Goal: Transaction & Acquisition: Register for event/course

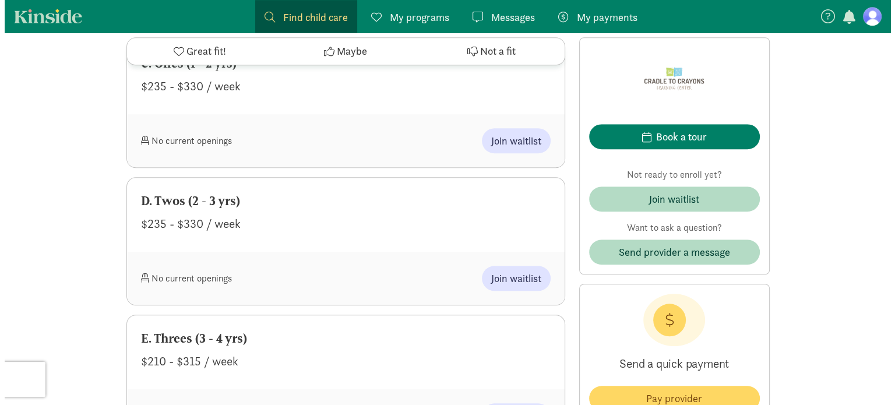
scroll to position [886, 0]
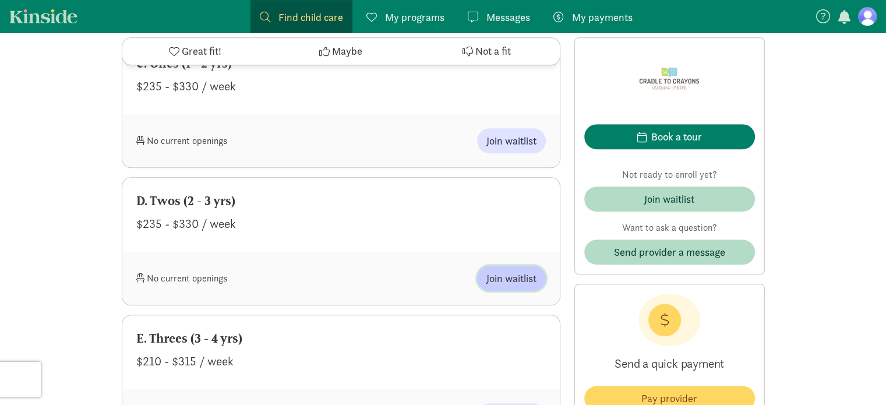
click at [523, 277] on span "Join waitlist" at bounding box center [512, 278] width 50 height 16
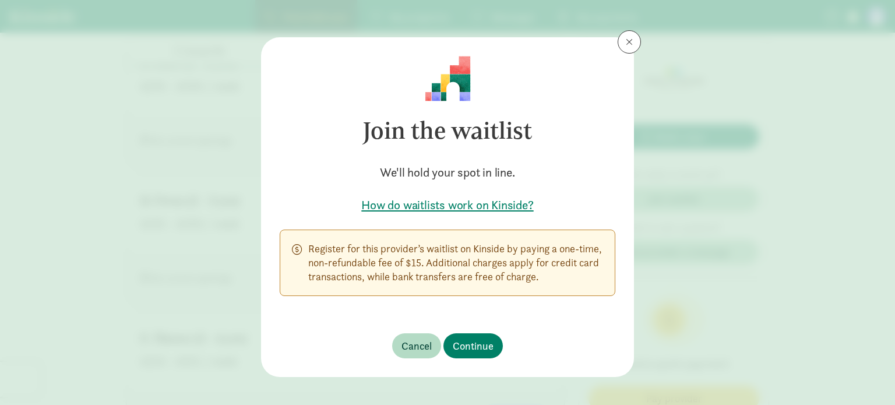
click at [469, 205] on h5 "How do waitlists work on Kinside?" at bounding box center [448, 205] width 336 height 16
click at [478, 348] on span "Continue" at bounding box center [473, 346] width 41 height 16
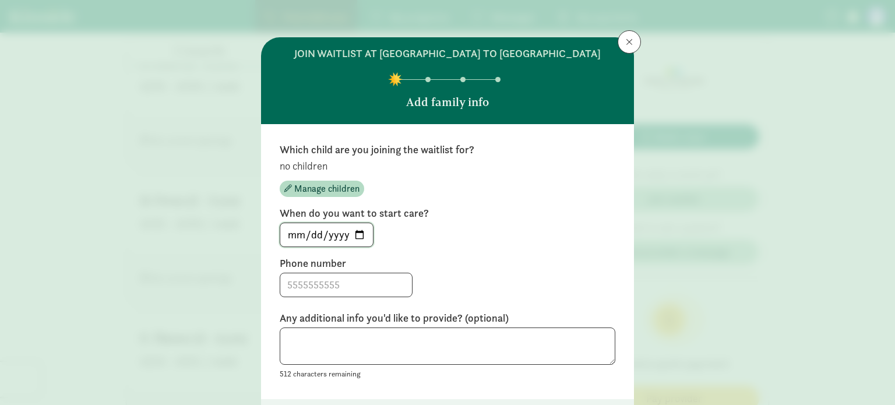
click at [315, 237] on input "2025-09-03" at bounding box center [326, 234] width 93 height 23
click at [325, 186] on span "Manage children" at bounding box center [326, 189] width 65 height 14
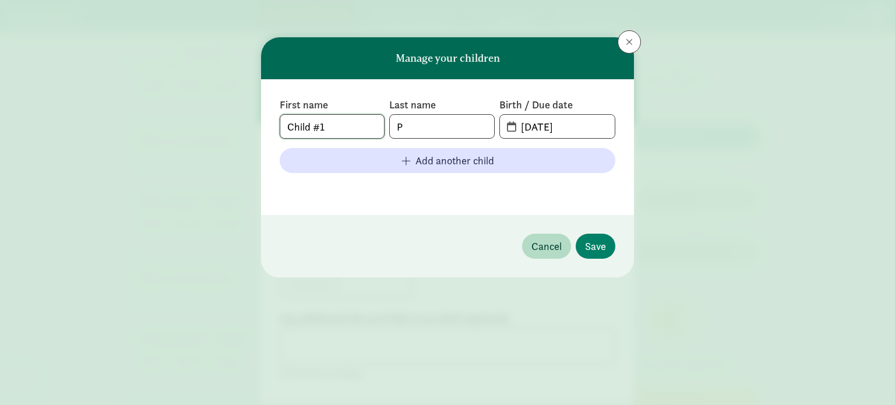
click at [321, 129] on input "Child #1" at bounding box center [332, 126] width 104 height 23
drag, startPoint x: 321, startPoint y: 129, endPoint x: 288, endPoint y: 135, distance: 33.1
click at [288, 135] on input "Child #1" at bounding box center [332, 126] width 104 height 23
drag, startPoint x: 329, startPoint y: 130, endPoint x: 215, endPoint y: 128, distance: 113.6
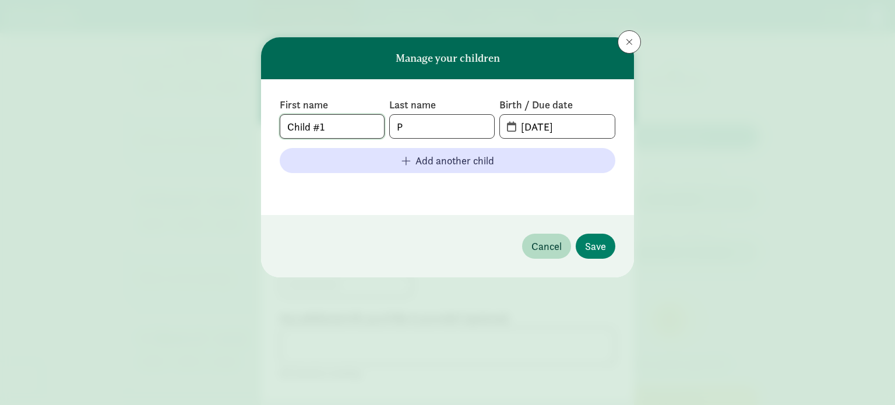
click at [215, 128] on div "Manage your children First name Child #1 Last name P Birth / Due date 09-03-202…" at bounding box center [447, 202] width 895 height 405
type input "Vanessa"
click at [425, 135] on input "P" at bounding box center [442, 126] width 104 height 23
type input "Fonseca"
click at [525, 134] on input "09-03-2025" at bounding box center [564, 126] width 101 height 23
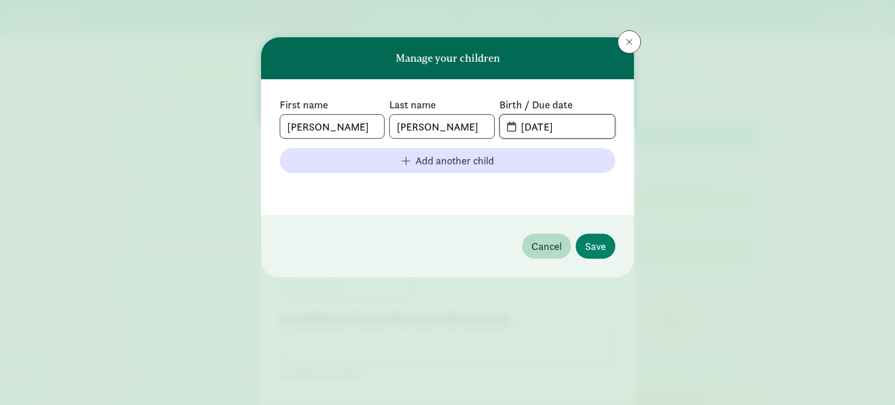
drag, startPoint x: 525, startPoint y: 134, endPoint x: 587, endPoint y: 123, distance: 63.3
click at [587, 123] on input "09-03-2025" at bounding box center [564, 126] width 101 height 23
drag, startPoint x: 587, startPoint y: 123, endPoint x: 457, endPoint y: 135, distance: 131.0
click at [457, 135] on div "First name Vanessa Last name Fonseca Birth / Due date 09-03-2025" at bounding box center [448, 118] width 336 height 41
type input "04-11-2024"
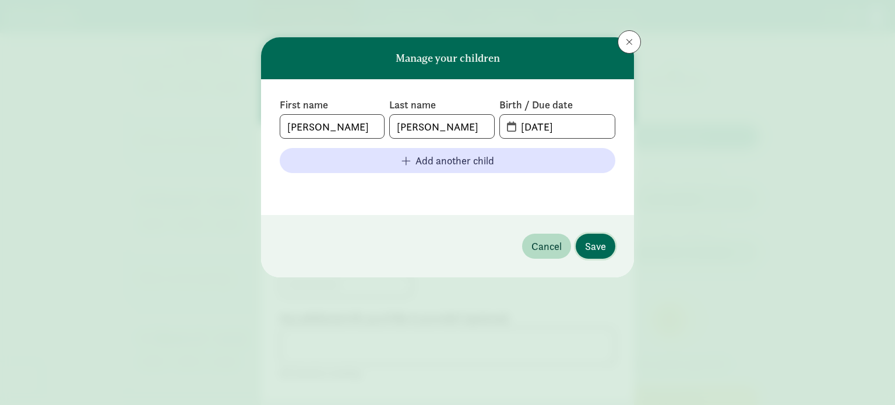
click at [603, 249] on span "Save" at bounding box center [595, 246] width 21 height 16
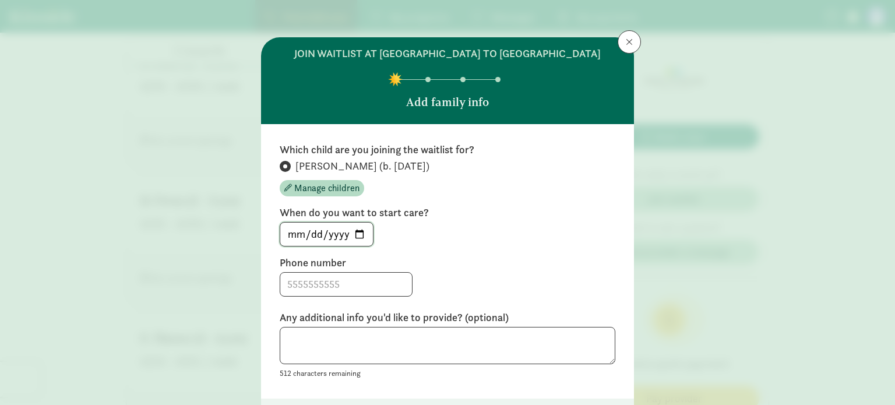
click at [314, 227] on input "2025-09-03" at bounding box center [326, 234] width 93 height 23
click at [354, 228] on input "2025-09-03" at bounding box center [326, 234] width 93 height 23
type input "2026-05-01"
click at [322, 286] on input at bounding box center [346, 284] width 132 height 23
type input "9206219418"
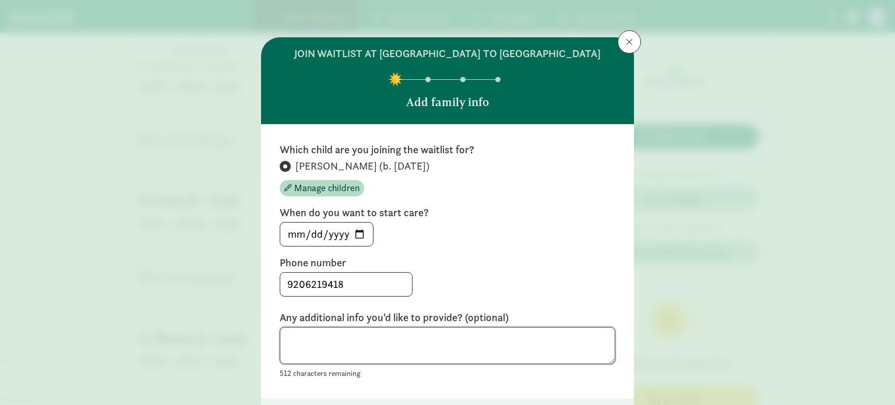
click at [356, 351] on textarea at bounding box center [448, 346] width 336 height 38
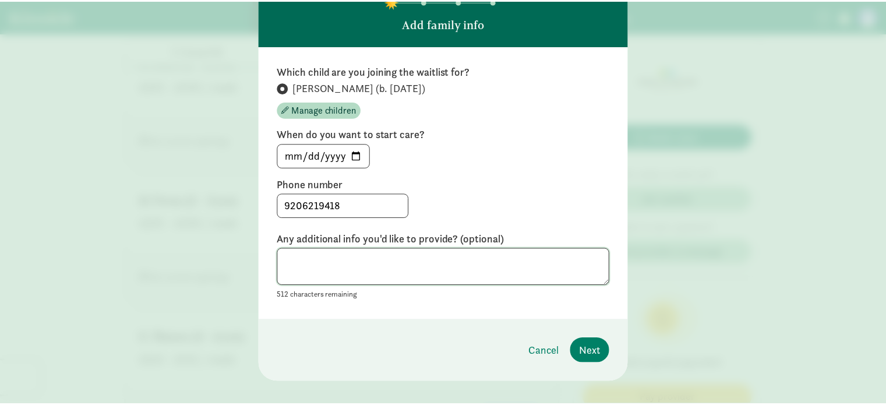
scroll to position [93, 0]
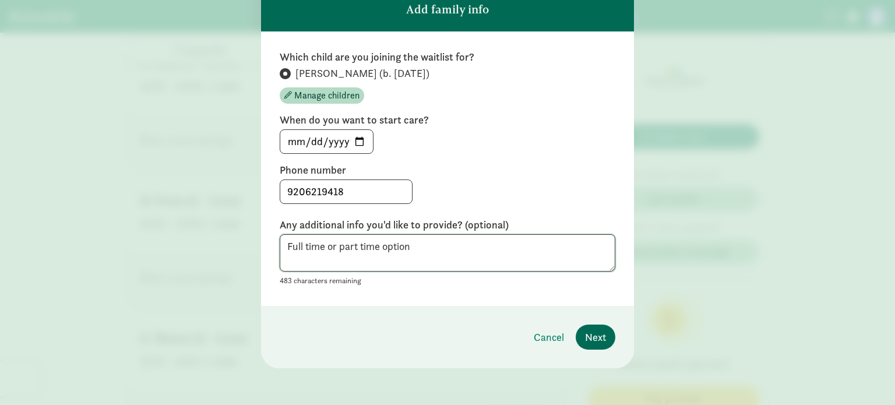
type textarea "Full time or part time option"
drag, startPoint x: 605, startPoint y: 336, endPoint x: 598, endPoint y: 339, distance: 7.0
click at [598, 339] on span "Next" at bounding box center [595, 337] width 21 height 16
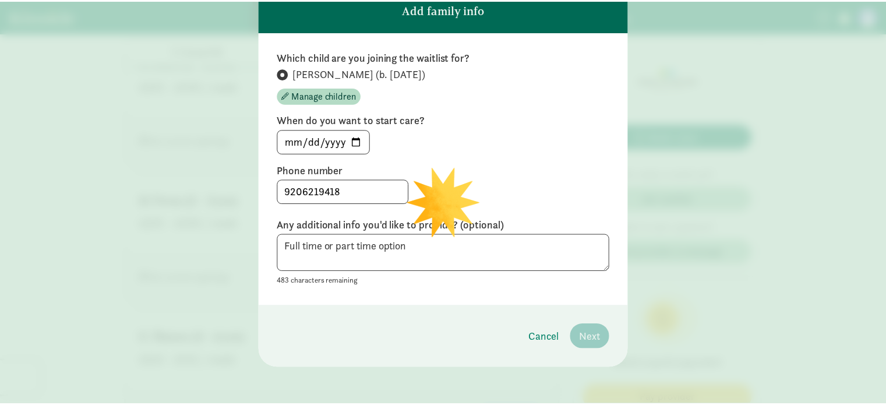
scroll to position [57, 0]
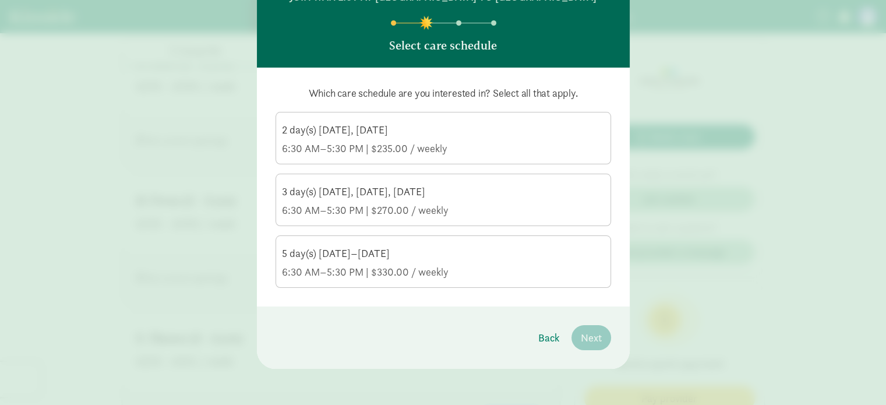
click at [456, 160] on label "2 day(s) Tuesday, Thursday 6:30 AM–5:30 PM | $235.00 / weekly" at bounding box center [443, 136] width 334 height 49
click at [0, 0] on input "2 day(s) Tuesday, Thursday 6:30 AM–5:30 PM | $235.00 / weekly" at bounding box center [0, 0] width 0 height 0
click at [437, 204] on div "6:30 AM–5:30 PM | $270.00 / weekly" at bounding box center [443, 210] width 323 height 14
click at [0, 0] on input "3 day(s) Monday, Wednesday, Friday 6:30 AM–5:30 PM | $270.00 / weekly" at bounding box center [0, 0] width 0 height 0
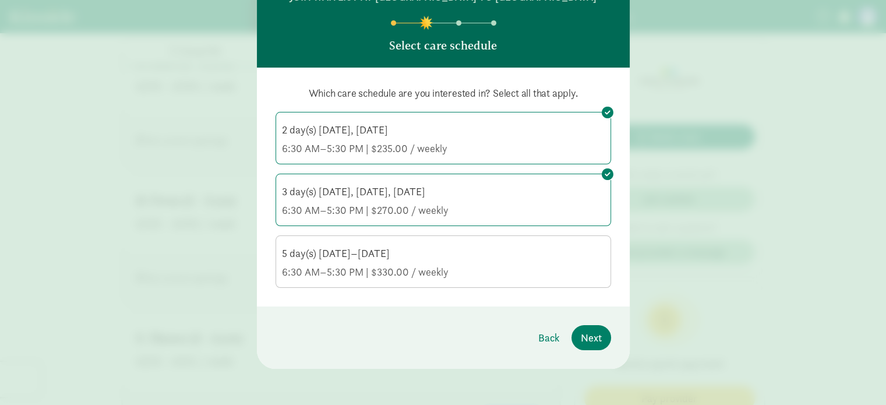
click at [423, 270] on div "6:30 AM–5:30 PM | $330.00 / weekly" at bounding box center [443, 272] width 323 height 14
click at [0, 0] on input "5 day(s) Monday–Friday 6:30 AM–5:30 PM | $330.00 / weekly" at bounding box center [0, 0] width 0 height 0
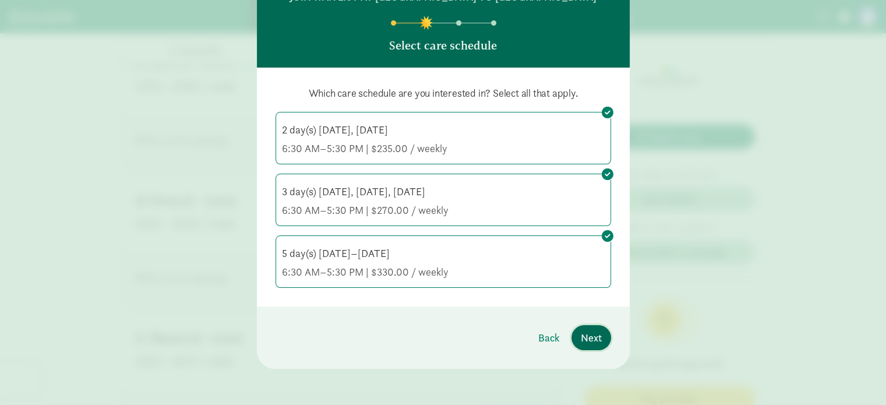
click at [581, 334] on span "Next" at bounding box center [591, 338] width 21 height 16
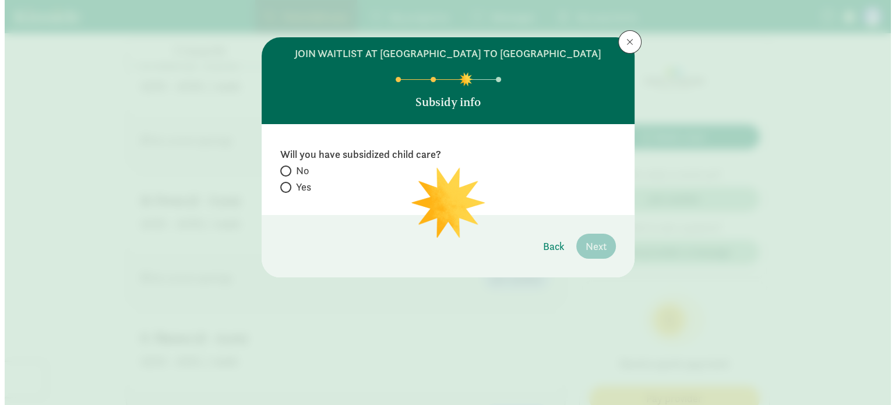
scroll to position [0, 0]
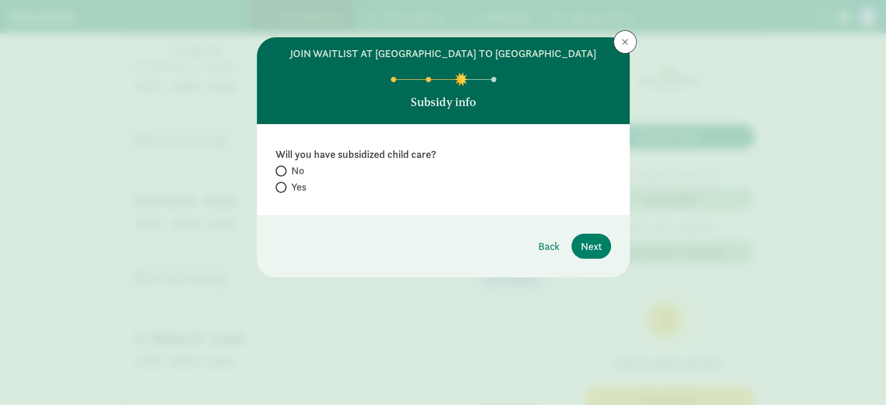
click at [292, 170] on span "No" at bounding box center [297, 171] width 13 height 14
click at [283, 170] on input "No" at bounding box center [280, 171] width 8 height 8
radio input "true"
click at [601, 248] on span "Next" at bounding box center [591, 246] width 21 height 16
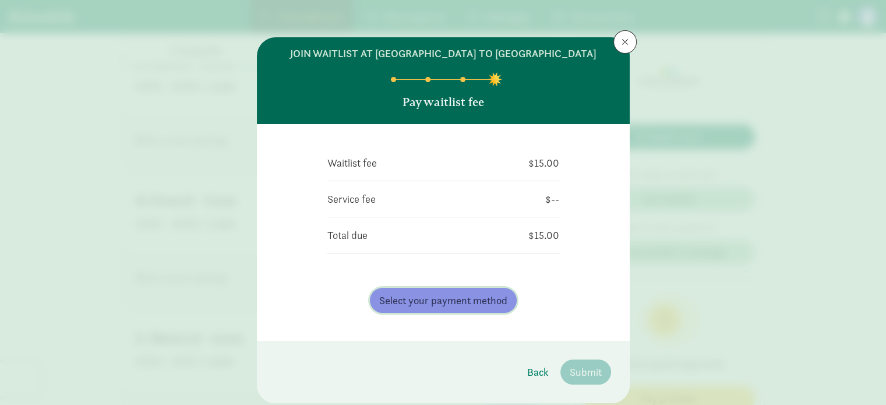
click at [487, 312] on button "Select your payment method" at bounding box center [443, 300] width 147 height 25
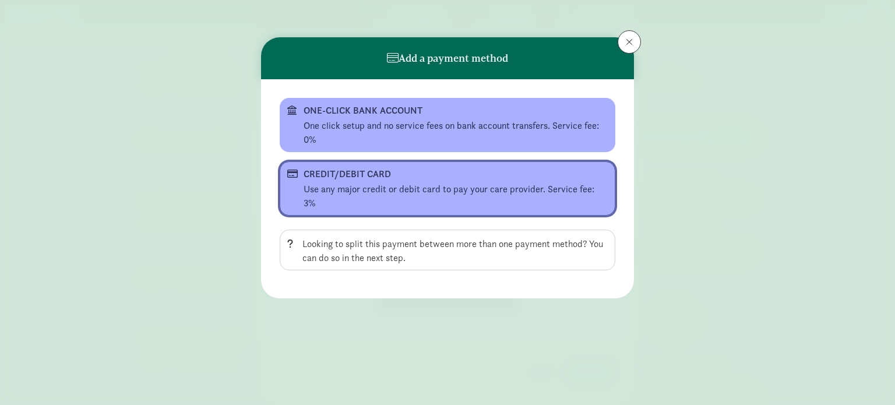
click at [485, 182] on div "Use any major credit or debit card to pay your care provider. Service fee: 3%" at bounding box center [456, 196] width 304 height 28
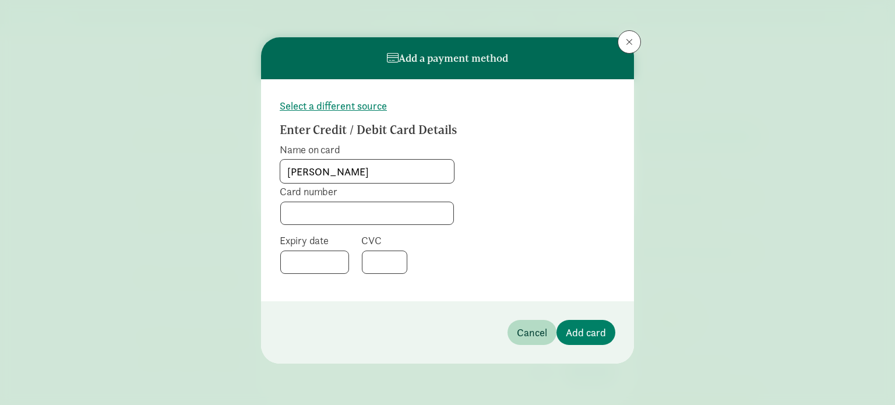
type input "Jorge Fonseca Alvarado"
click at [603, 328] on span "Add card" at bounding box center [586, 333] width 40 height 16
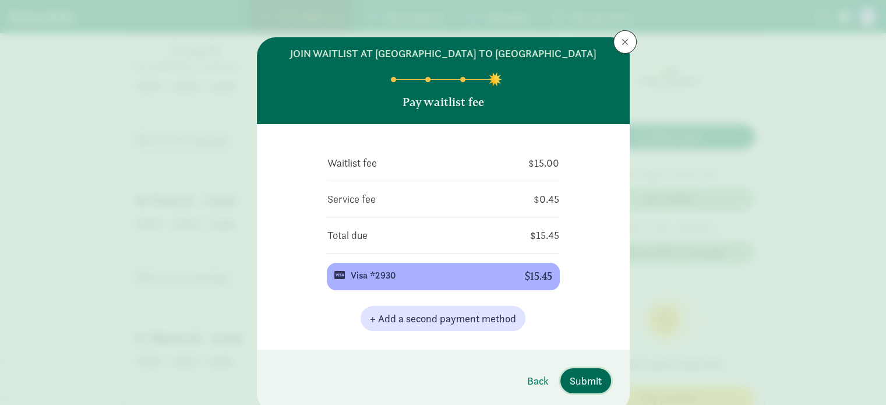
click at [585, 382] on span "Submit" at bounding box center [586, 381] width 32 height 16
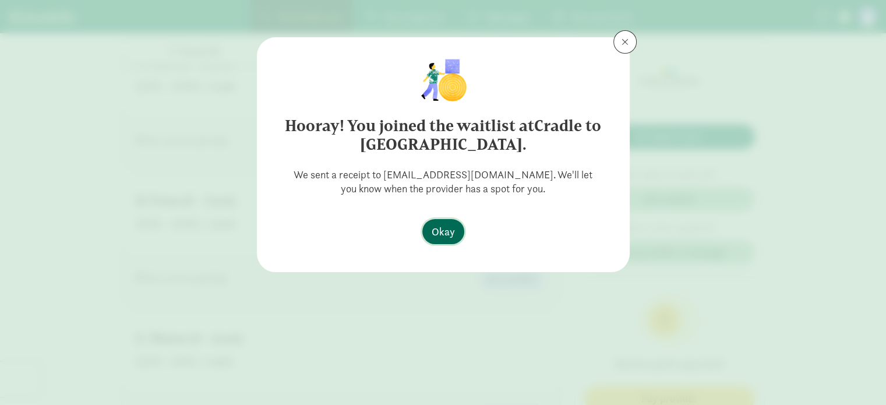
click at [445, 231] on span "Okay" at bounding box center [443, 232] width 23 height 16
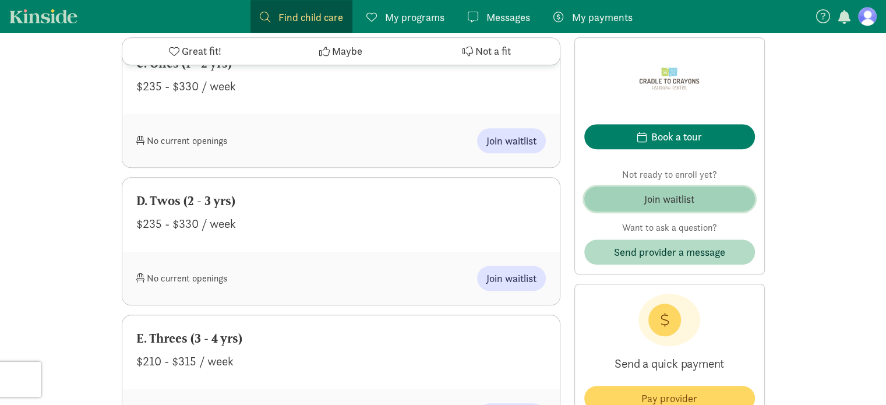
click at [720, 209] on button "Join waitlist" at bounding box center [669, 198] width 171 height 25
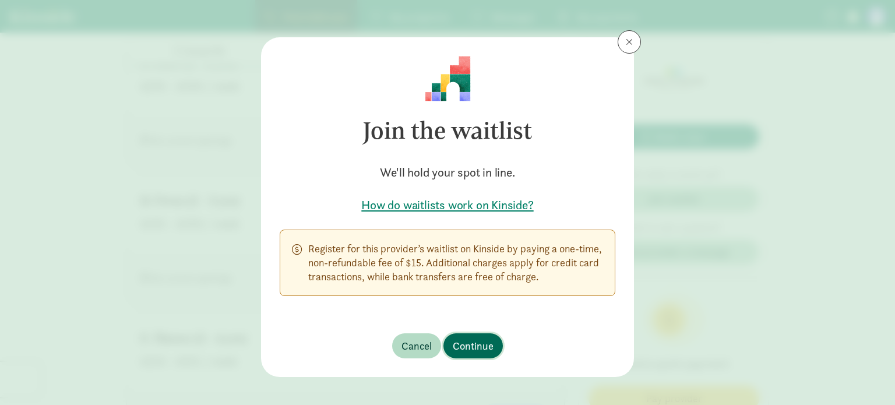
click at [477, 348] on span "Continue" at bounding box center [473, 346] width 41 height 16
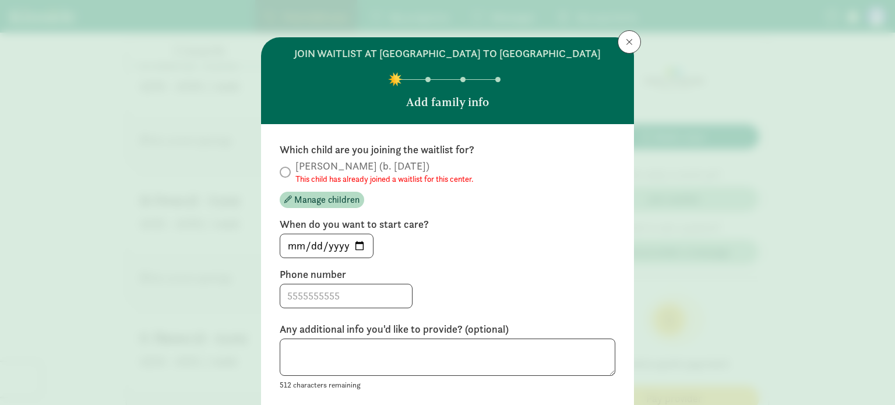
scroll to position [104, 0]
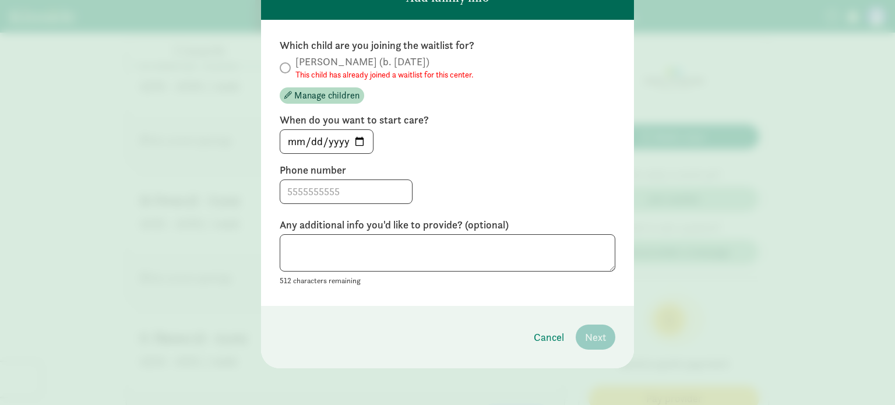
click at [333, 204] on div "Which child are you joining the waitlist for? Vanessa (b. April 2024) This chil…" at bounding box center [448, 162] width 336 height 249
click at [333, 192] on input at bounding box center [346, 191] width 132 height 23
type input "9206219418"
click at [448, 228] on label "Any additional info you'd like to provide? (optional)" at bounding box center [448, 225] width 336 height 14
click at [344, 75] on small "This child has already joined a waitlist for this center." at bounding box center [384, 75] width 178 height 12
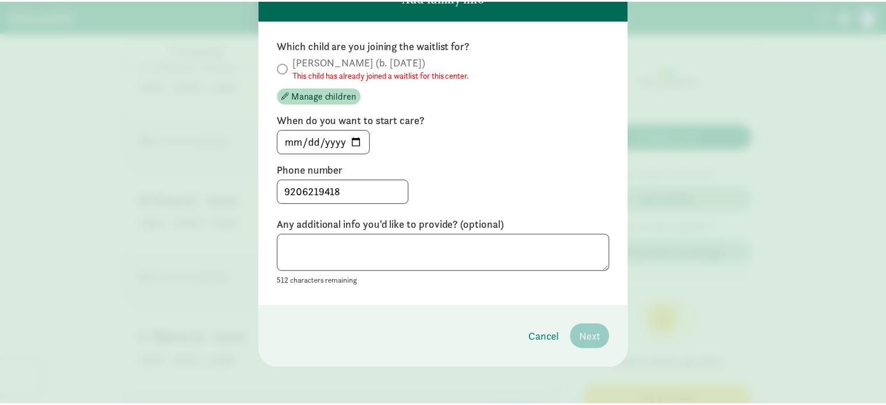
scroll to position [0, 0]
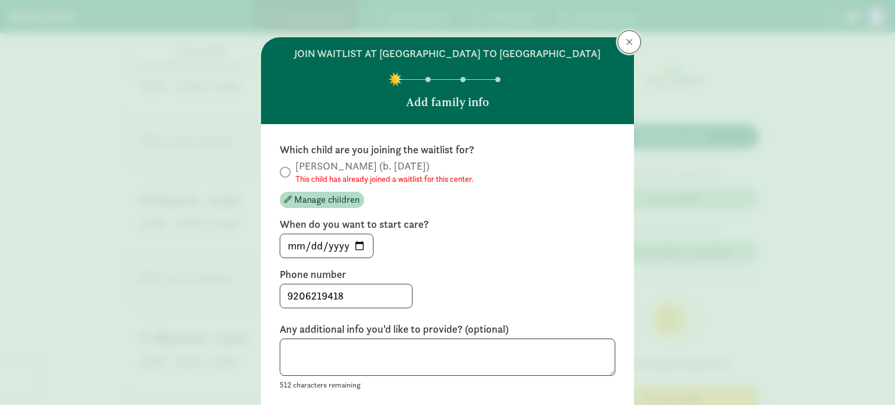
click at [618, 42] on button at bounding box center [629, 41] width 23 height 23
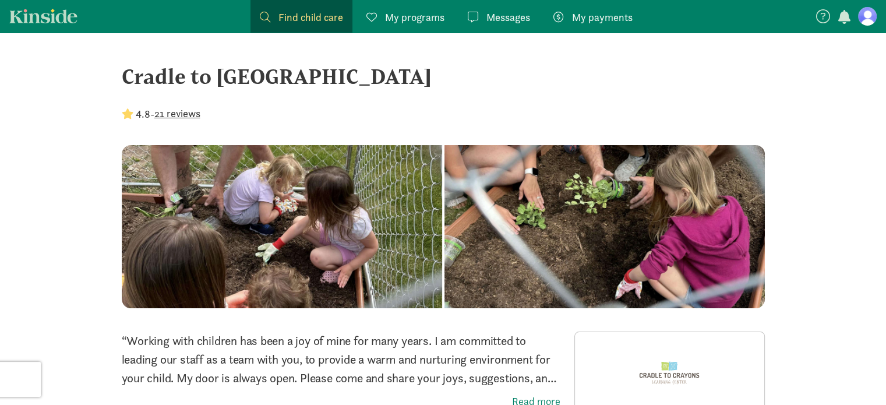
click at [417, 13] on span "My programs" at bounding box center [414, 17] width 59 height 16
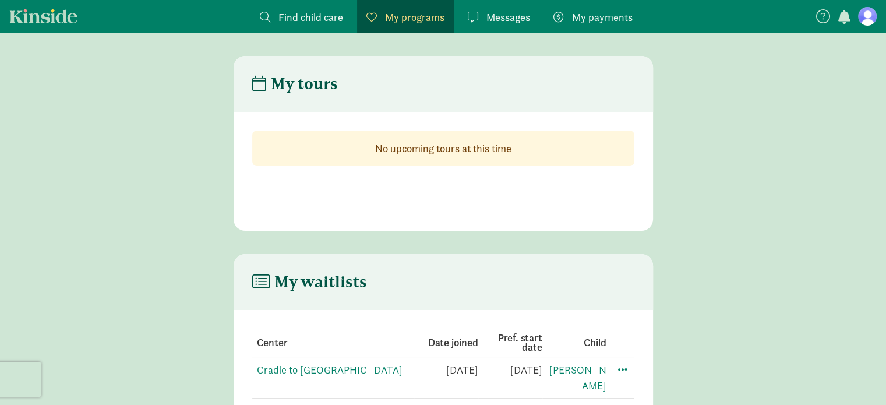
click at [317, 8] on link "Find child care Find" at bounding box center [302, 16] width 102 height 33
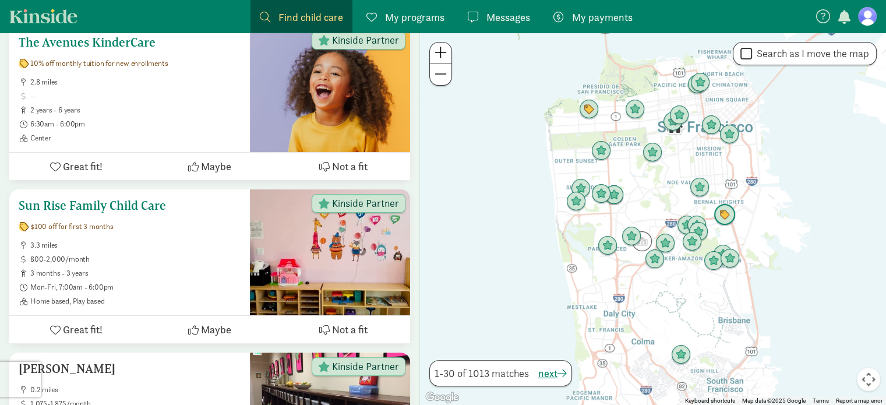
scroll to position [244, 0]
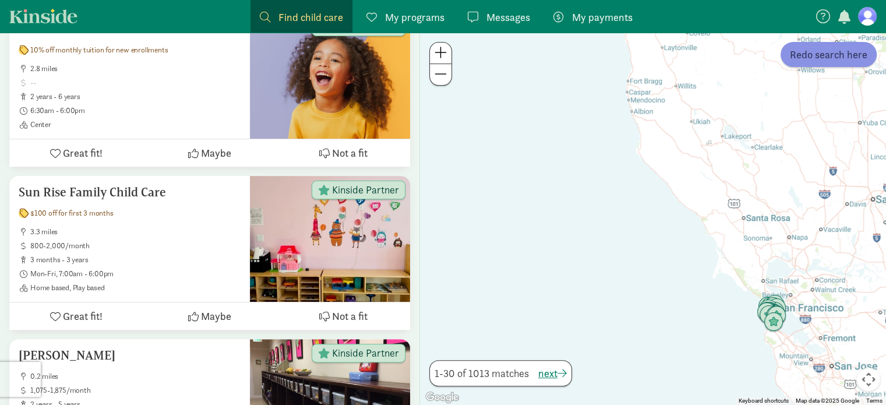
click at [838, 62] on button "Redo search here" at bounding box center [829, 54] width 96 height 25
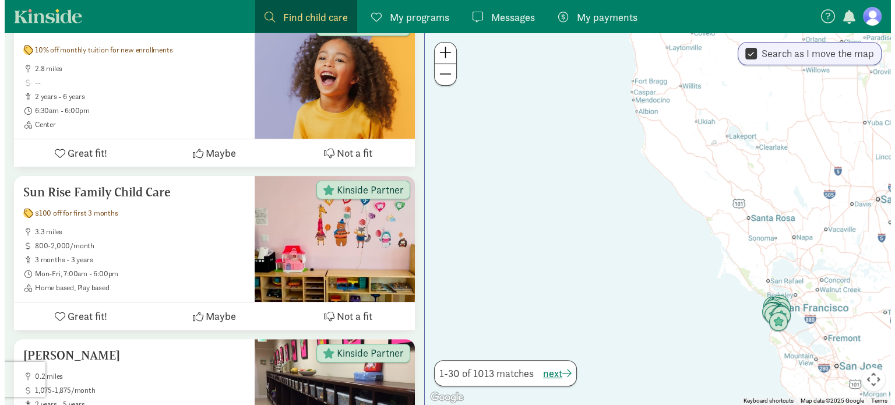
scroll to position [0, 0]
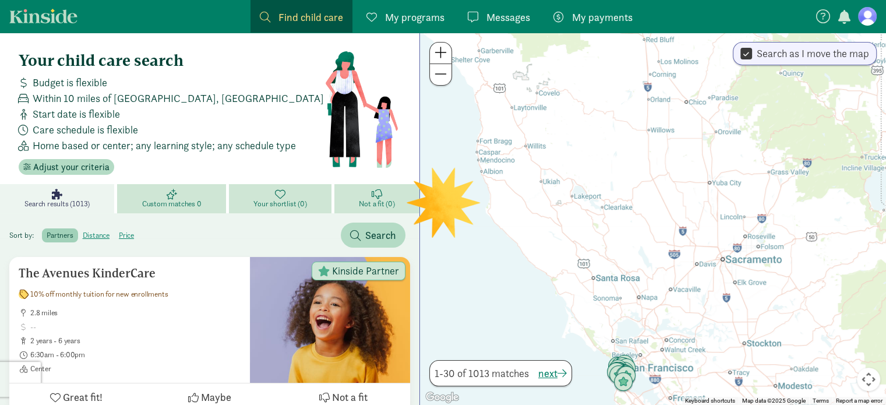
drag, startPoint x: 837, startPoint y: 130, endPoint x: 684, endPoint y: 192, distance: 164.7
click at [684, 192] on div at bounding box center [653, 219] width 466 height 372
click at [799, 51] on label "Search as I move the map" at bounding box center [810, 54] width 117 height 14
click at [752, 51] on input "Search as I move the map" at bounding box center [747, 54] width 12 height 16
checkbox input "false"
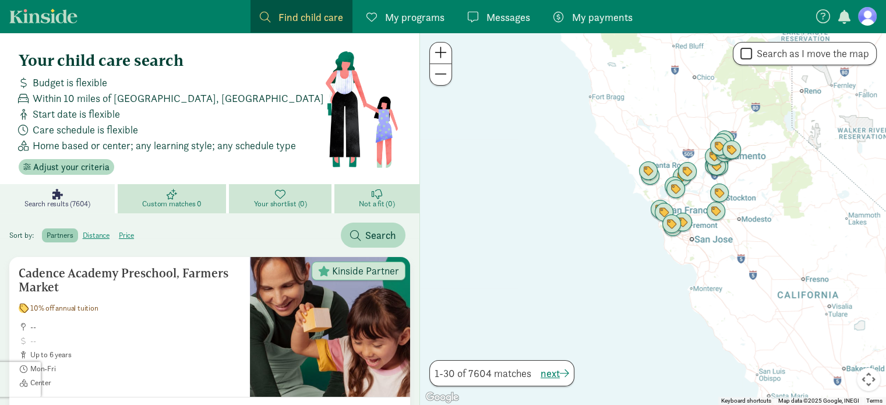
drag, startPoint x: 819, startPoint y: 195, endPoint x: 619, endPoint y: 279, distance: 216.2
click at [619, 279] on div at bounding box center [653, 219] width 466 height 372
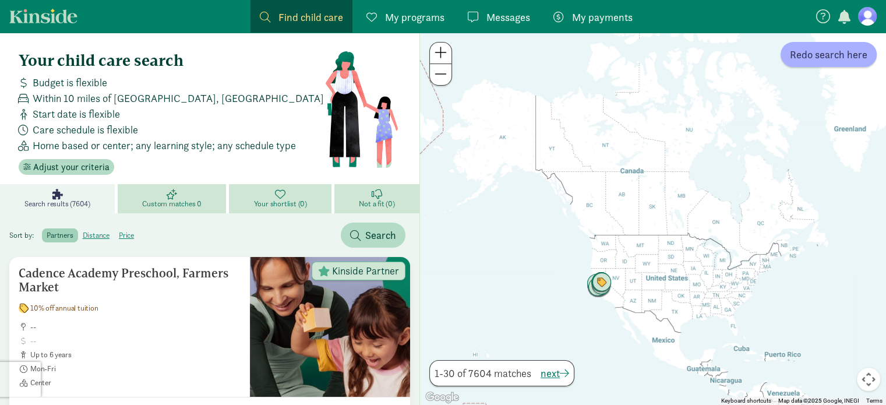
click at [714, 258] on div at bounding box center [653, 219] width 466 height 372
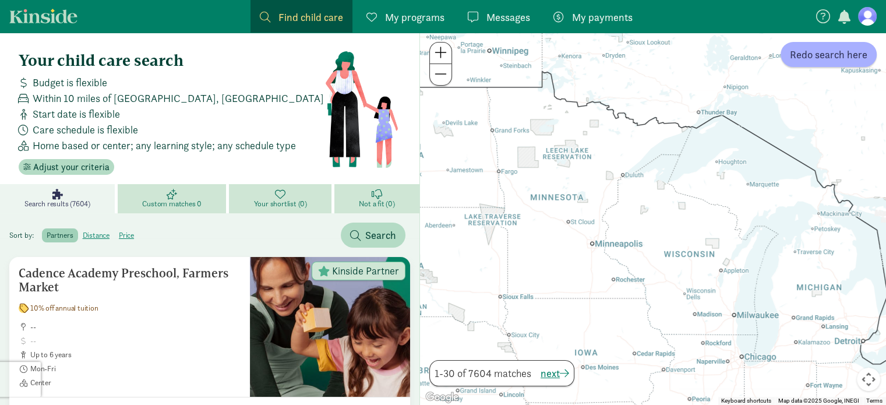
click at [725, 267] on div at bounding box center [653, 219] width 466 height 372
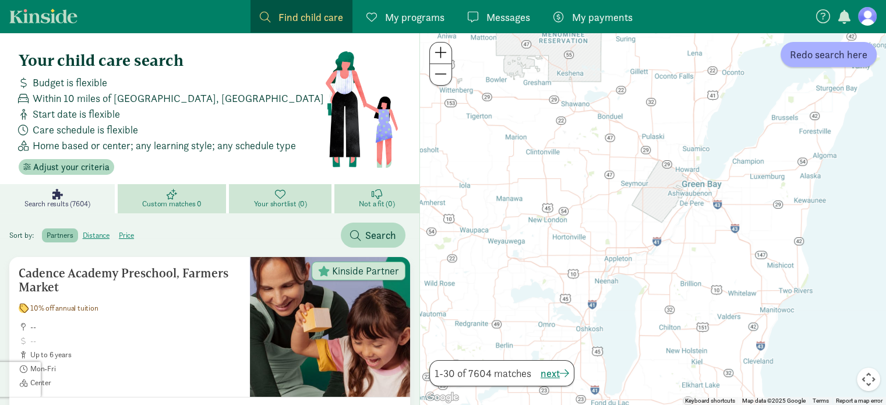
drag, startPoint x: 735, startPoint y: 307, endPoint x: 764, endPoint y: 123, distance: 186.4
click at [764, 123] on div at bounding box center [653, 219] width 466 height 372
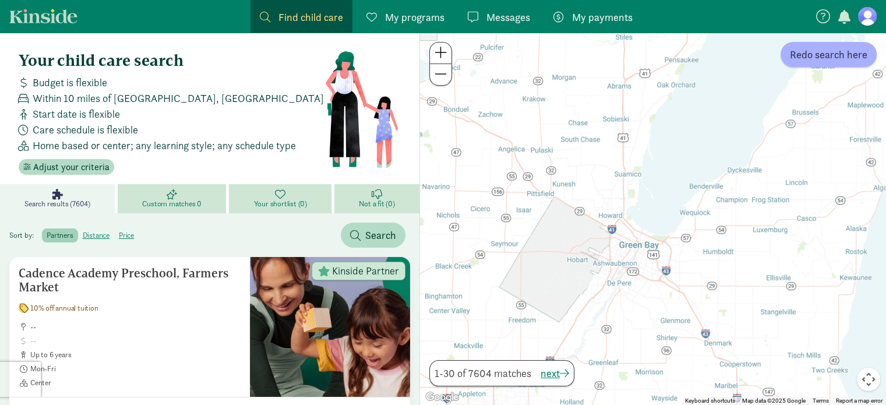
drag, startPoint x: 609, startPoint y: 252, endPoint x: 701, endPoint y: 131, distance: 153.0
click at [701, 131] on div at bounding box center [653, 219] width 466 height 372
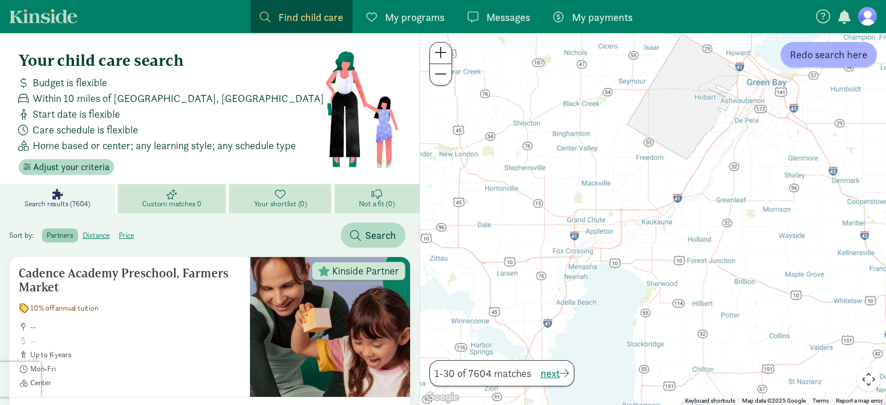
click at [701, 131] on div at bounding box center [653, 219] width 466 height 372
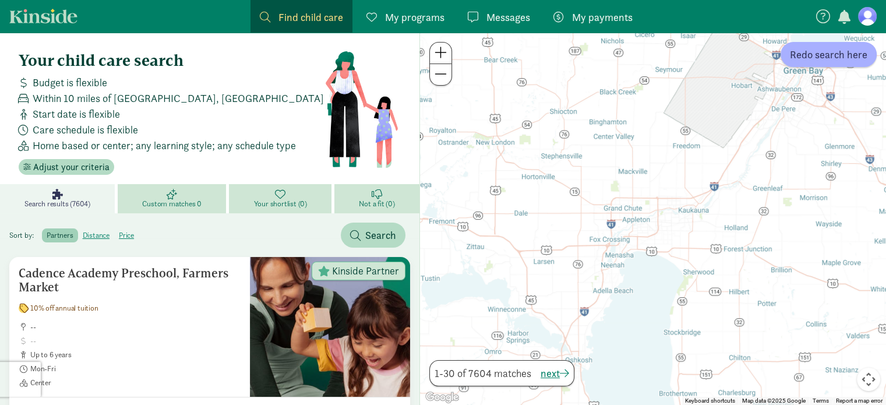
drag, startPoint x: 609, startPoint y: 291, endPoint x: 649, endPoint y: 279, distance: 41.5
click at [649, 279] on div at bounding box center [653, 219] width 466 height 372
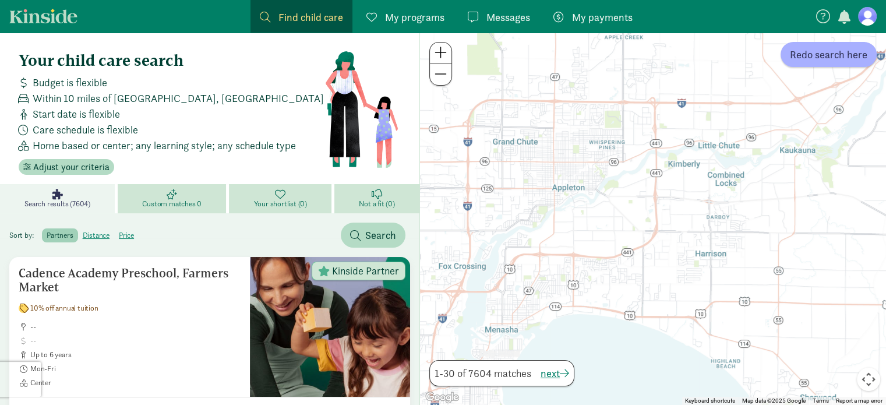
drag, startPoint x: 727, startPoint y: 137, endPoint x: 696, endPoint y: 284, distance: 150.6
click at [696, 284] on div at bounding box center [653, 219] width 466 height 372
click at [778, 149] on div at bounding box center [653, 219] width 466 height 372
click at [766, 160] on div at bounding box center [653, 219] width 466 height 372
click at [584, 292] on div at bounding box center [653, 219] width 466 height 372
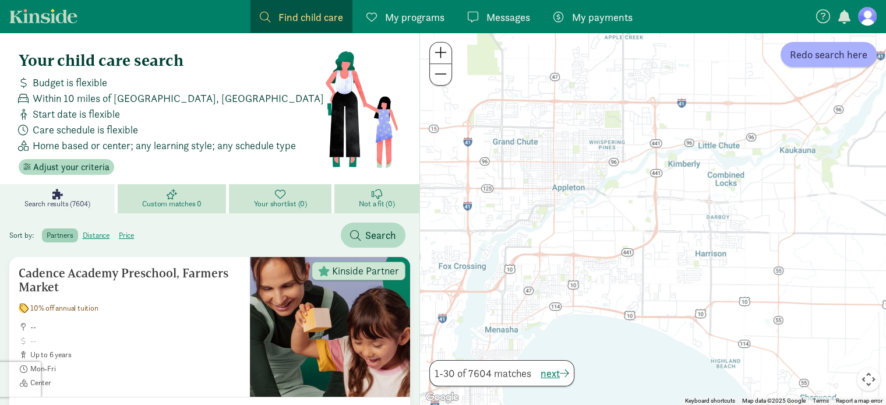
click at [584, 292] on div at bounding box center [653, 219] width 466 height 372
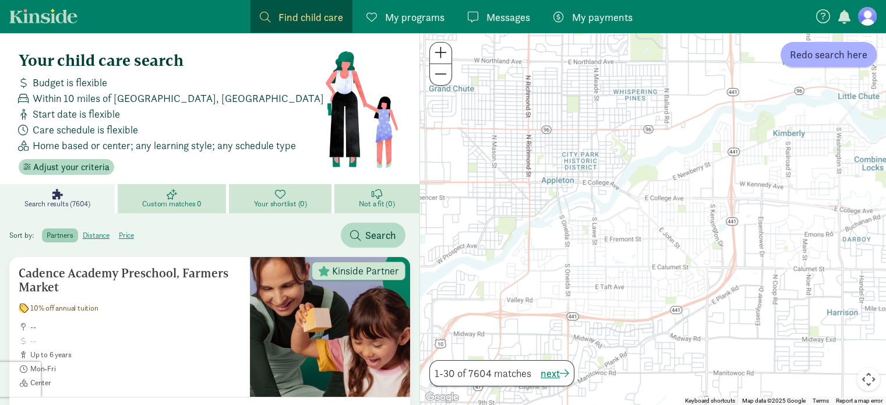
drag, startPoint x: 639, startPoint y: 97, endPoint x: 644, endPoint y: 197, distance: 99.7
click at [644, 197] on div at bounding box center [653, 219] width 466 height 372
click at [102, 156] on div "Your child care search Budget is flexible Within 10 miles of San Francisco, CA …" at bounding box center [172, 113] width 306 height 124
click at [101, 160] on span "Adjust your criteria" at bounding box center [71, 167] width 76 height 14
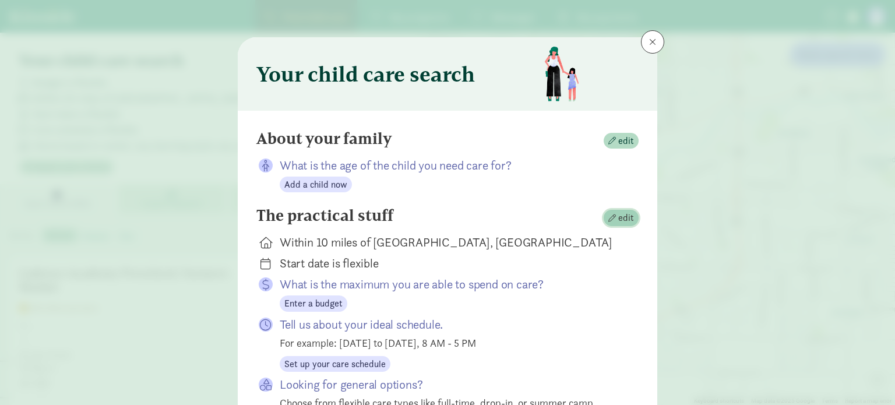
click at [627, 220] on span "edit" at bounding box center [626, 218] width 16 height 14
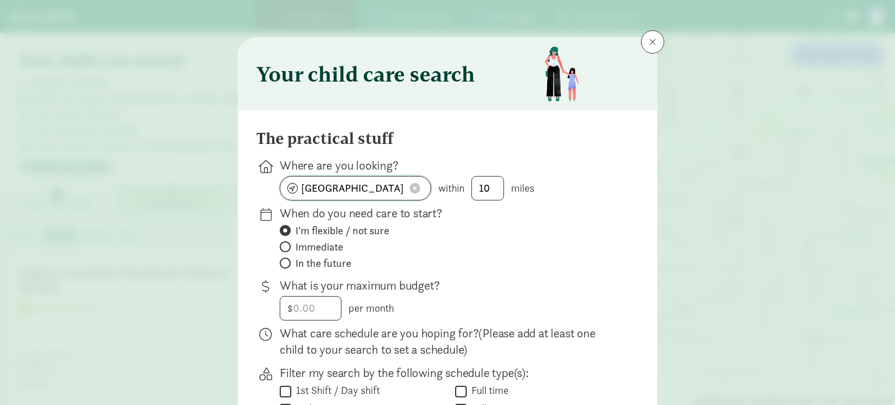
click at [380, 186] on input "San Francisco, CA" at bounding box center [355, 188] width 150 height 23
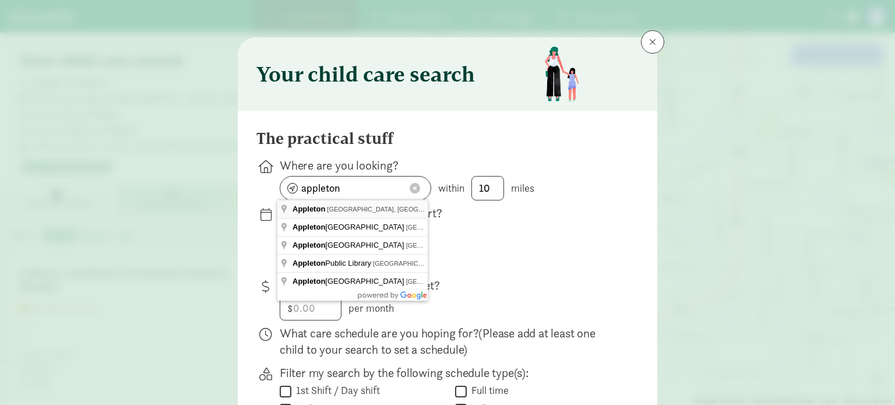
type input "Appleton, WI, USA"
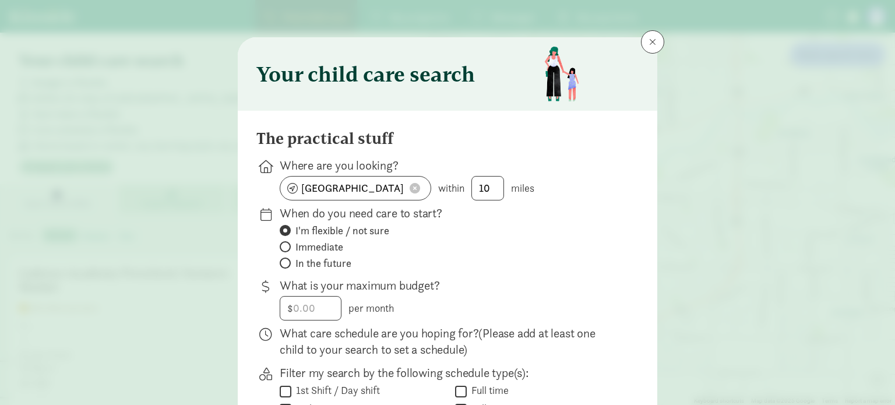
click at [436, 256] on label "Immediate" at bounding box center [450, 263] width 340 height 14
click at [287, 243] on input "Immediate" at bounding box center [284, 247] width 8 height 8
radio input "true"
radio input "false"
click at [346, 241] on label "Immediate" at bounding box center [450, 247] width 340 height 14
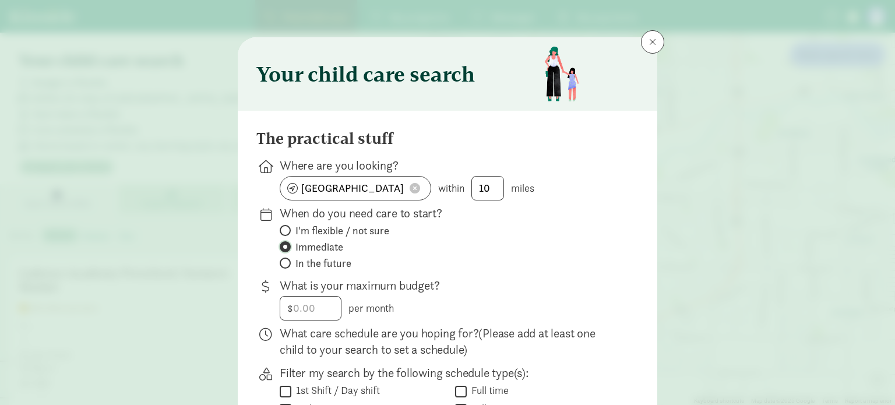
click at [287, 243] on input "Immediate" at bounding box center [284, 247] width 8 height 8
click at [334, 263] on span "In the future" at bounding box center [323, 263] width 56 height 14
click at [287, 263] on input "In the future" at bounding box center [284, 263] width 8 height 8
radio input "true"
radio input "false"
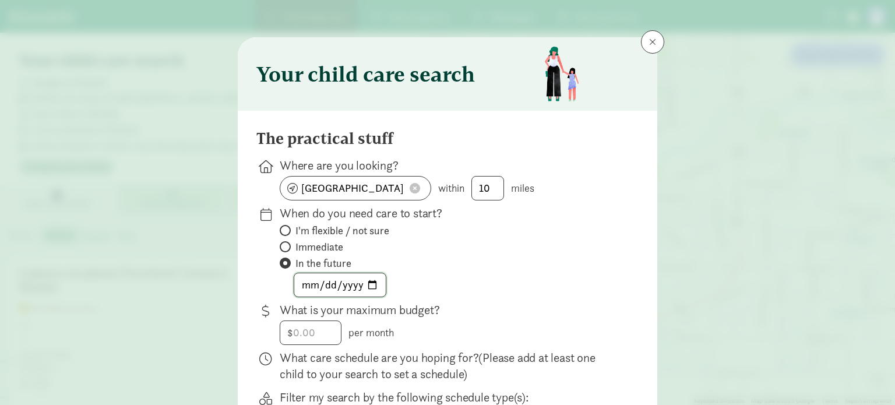
click at [327, 283] on input "date" at bounding box center [339, 284] width 91 height 23
click at [298, 285] on input "date" at bounding box center [339, 284] width 91 height 23
type input "0001-05-01"
type input "2026-05-01"
click at [482, 283] on div "2026-05-01" at bounding box center [450, 285] width 340 height 24
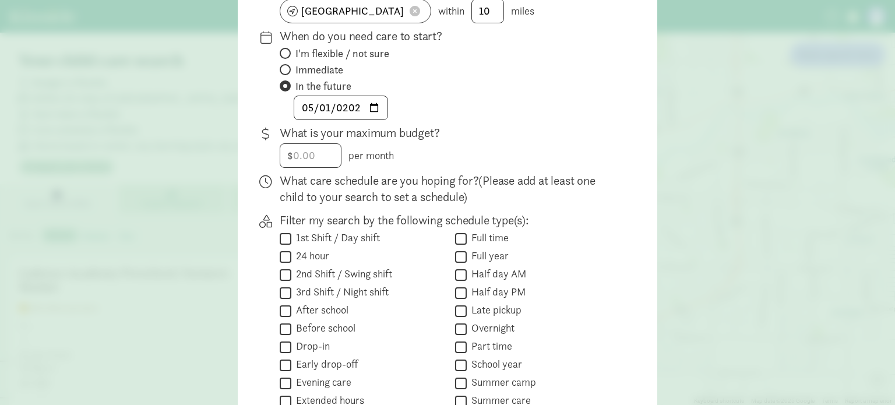
scroll to position [320, 0]
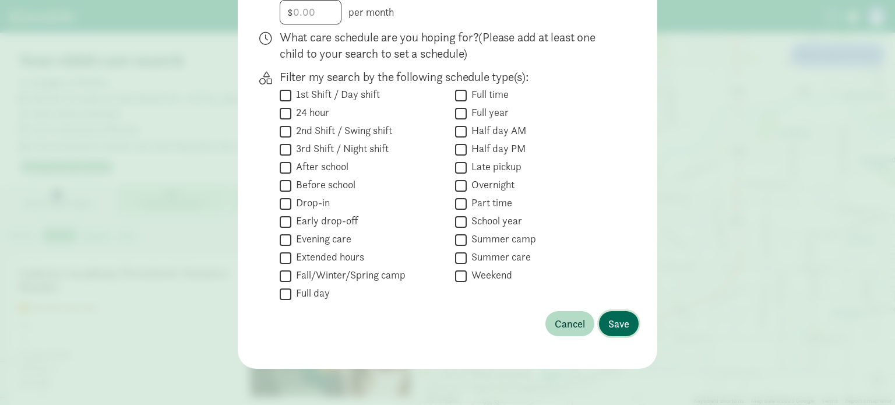
click at [615, 327] on span "Save" at bounding box center [618, 324] width 21 height 16
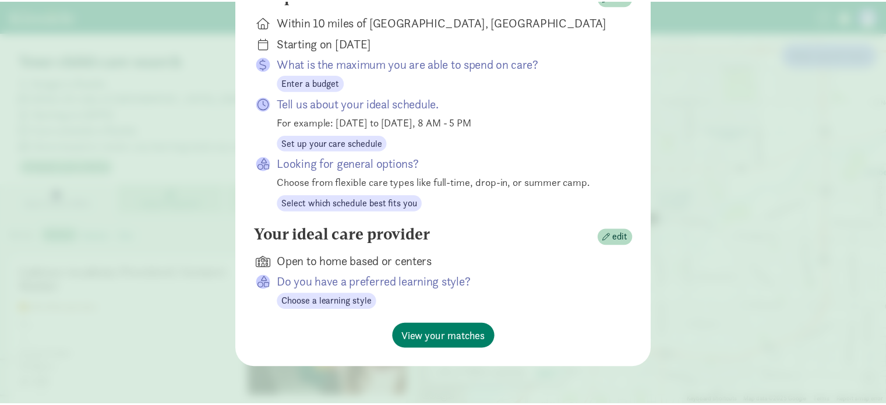
scroll to position [218, 0]
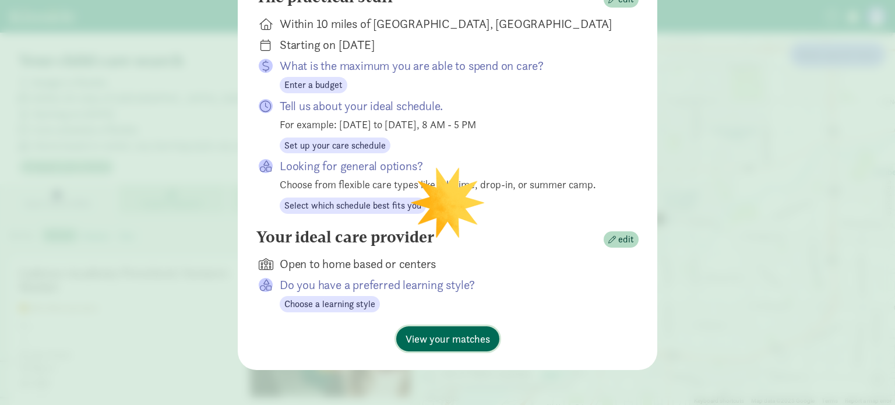
click at [460, 336] on span "View your matches" at bounding box center [448, 339] width 84 height 16
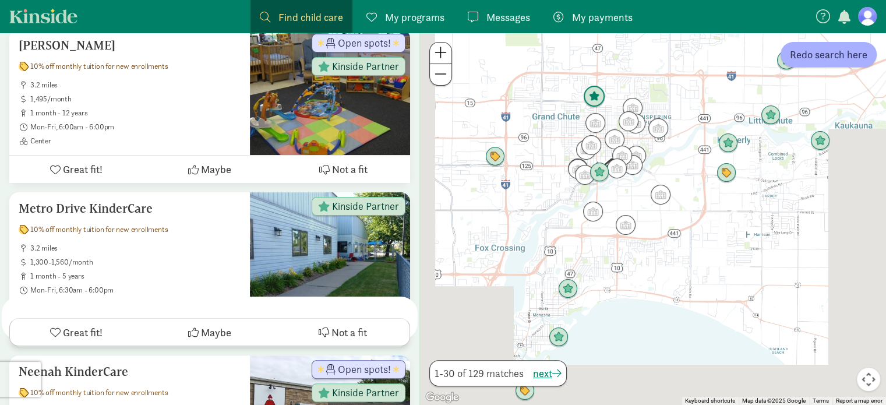
scroll to position [597, 0]
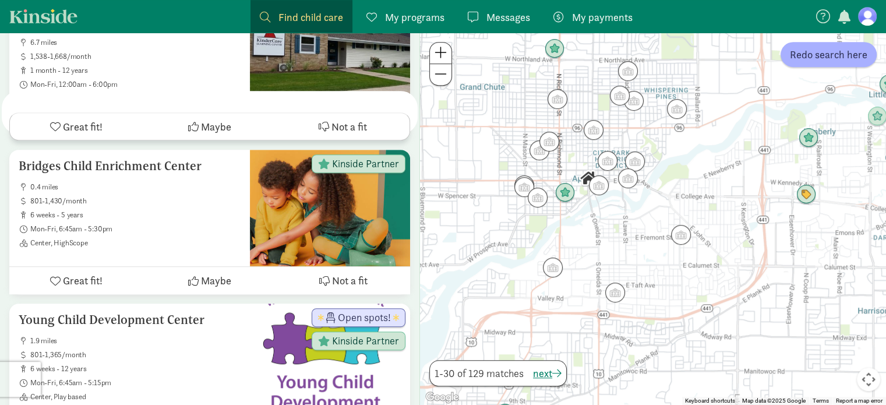
drag, startPoint x: 632, startPoint y: 157, endPoint x: 618, endPoint y: 226, distance: 70.2
click at [618, 226] on div at bounding box center [653, 219] width 466 height 372
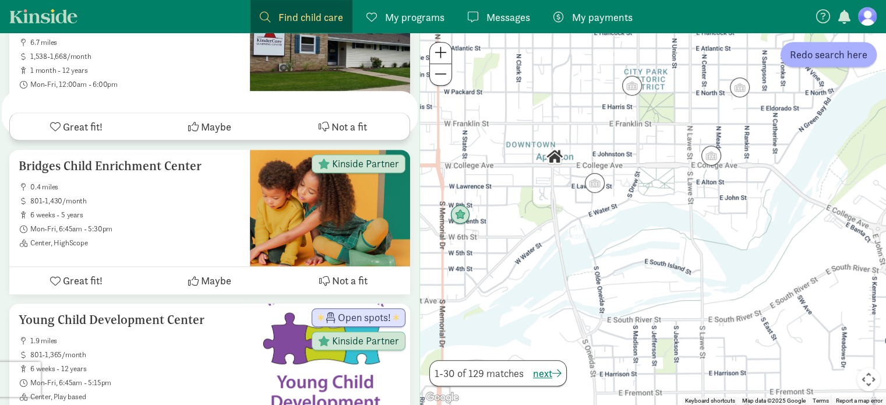
drag, startPoint x: 561, startPoint y: 153, endPoint x: 624, endPoint y: 323, distance: 181.4
click at [624, 323] on div at bounding box center [653, 219] width 466 height 372
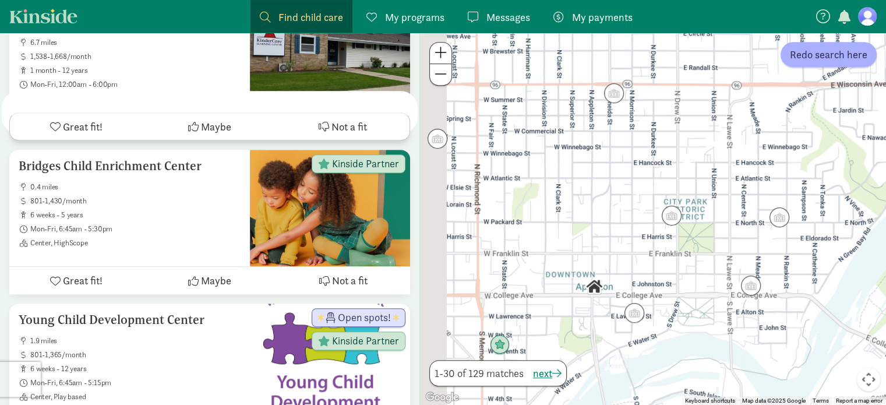
drag, startPoint x: 586, startPoint y: 79, endPoint x: 644, endPoint y: 194, distance: 129.2
click at [644, 194] on div at bounding box center [653, 219] width 466 height 372
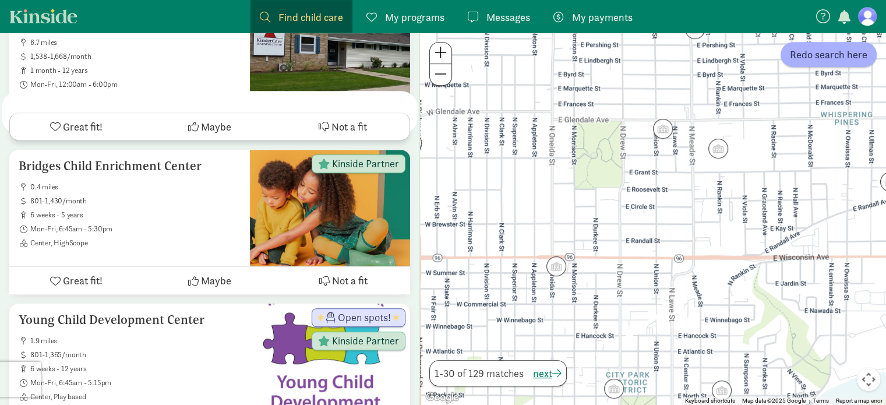
drag, startPoint x: 722, startPoint y: 256, endPoint x: 624, endPoint y: 330, distance: 123.2
click at [624, 330] on div at bounding box center [653, 219] width 466 height 372
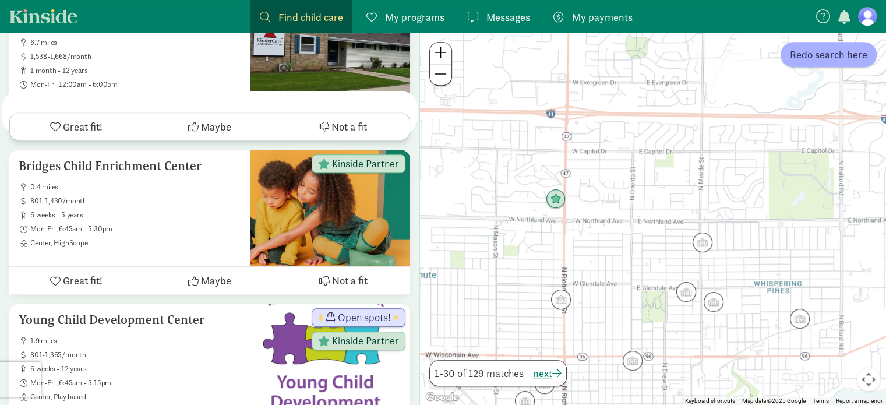
drag, startPoint x: 585, startPoint y: 224, endPoint x: 662, endPoint y: 339, distance: 138.6
click at [662, 339] on div at bounding box center [653, 219] width 466 height 372
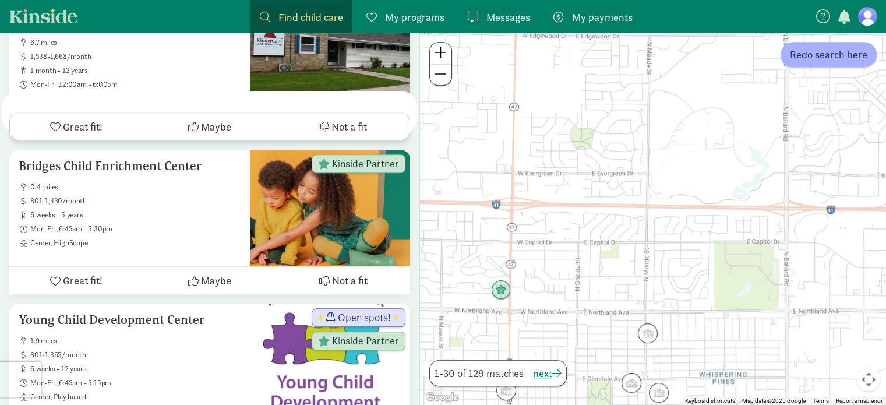
drag, startPoint x: 651, startPoint y: 260, endPoint x: 495, endPoint y: 235, distance: 157.6
click at [495, 235] on div at bounding box center [653, 219] width 466 height 372
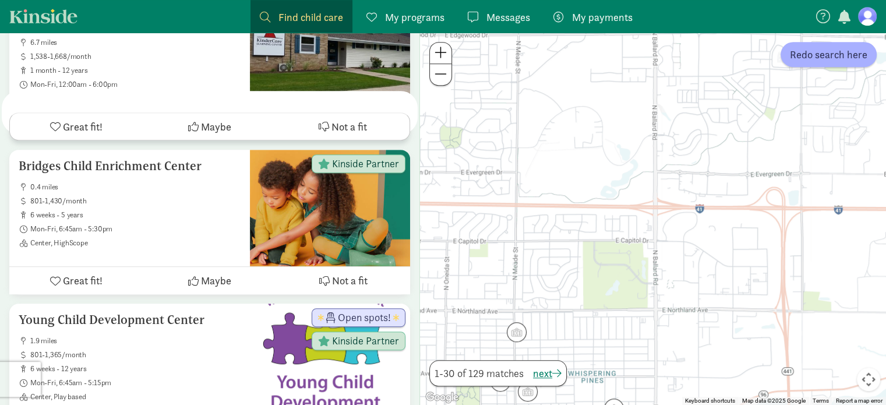
drag, startPoint x: 737, startPoint y: 234, endPoint x: 628, endPoint y: 236, distance: 109.0
click at [628, 236] on div at bounding box center [653, 219] width 466 height 372
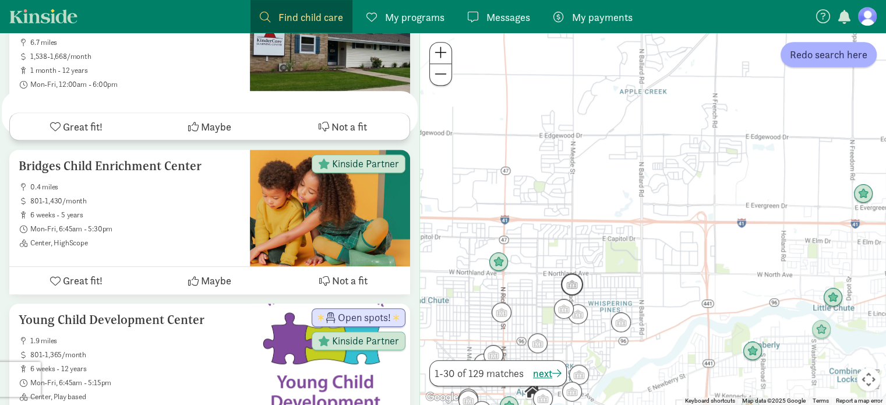
click at [564, 284] on img "Click to see details" at bounding box center [572, 284] width 22 height 22
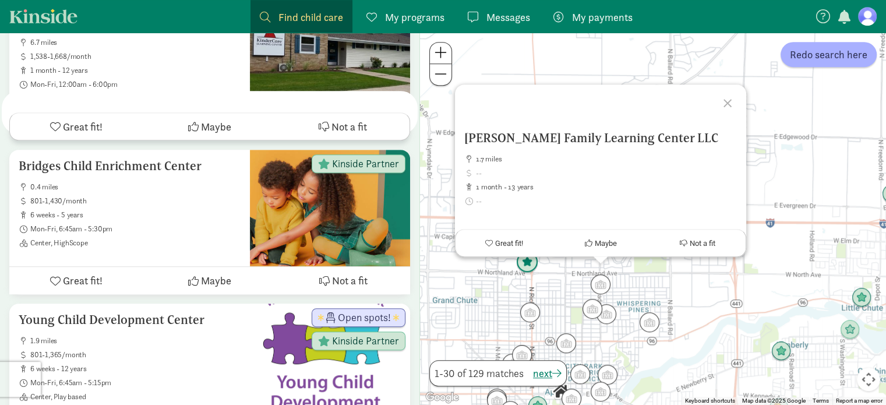
click at [526, 258] on img "Click to see details" at bounding box center [527, 262] width 22 height 22
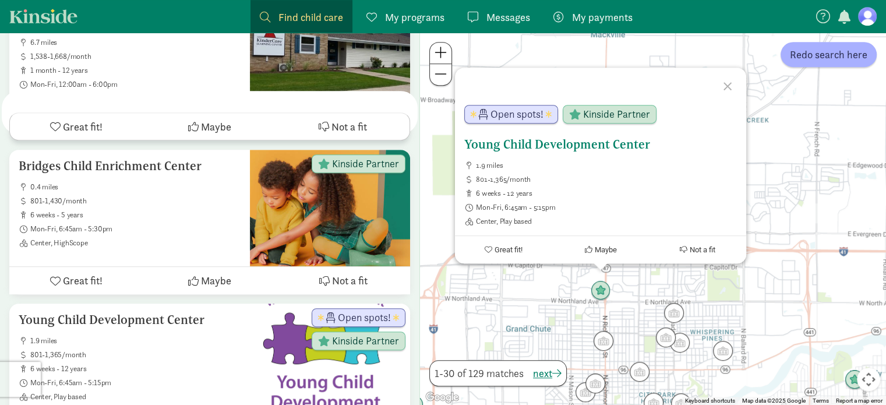
click at [523, 110] on span "Open spots!" at bounding box center [517, 114] width 53 height 10
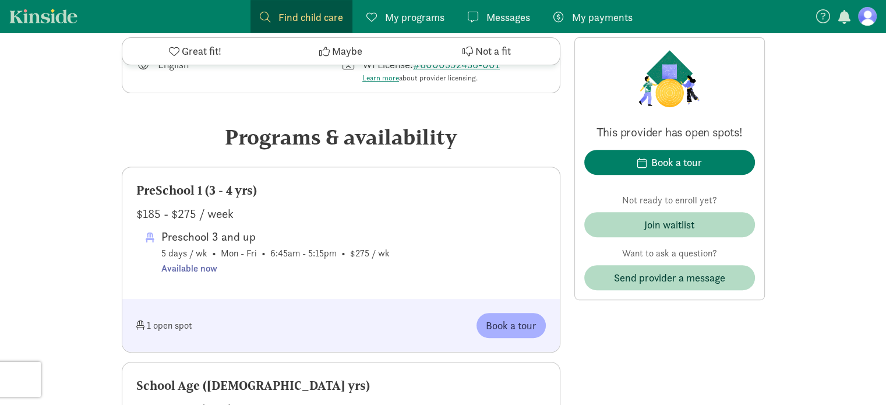
scroll to position [482, 0]
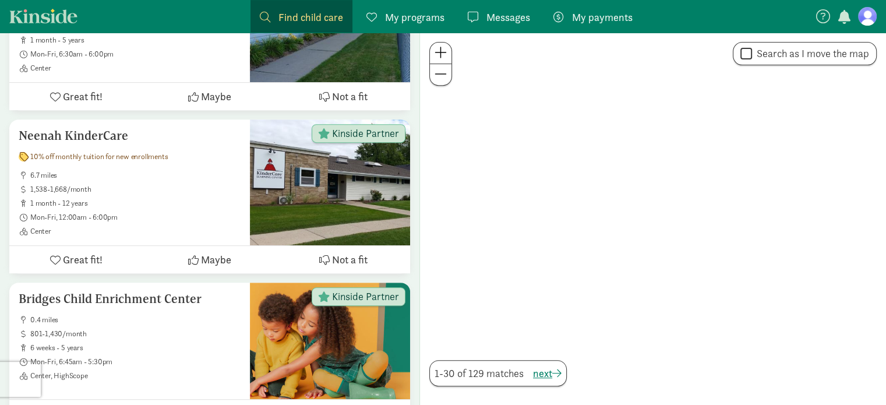
scroll to position [597, 0]
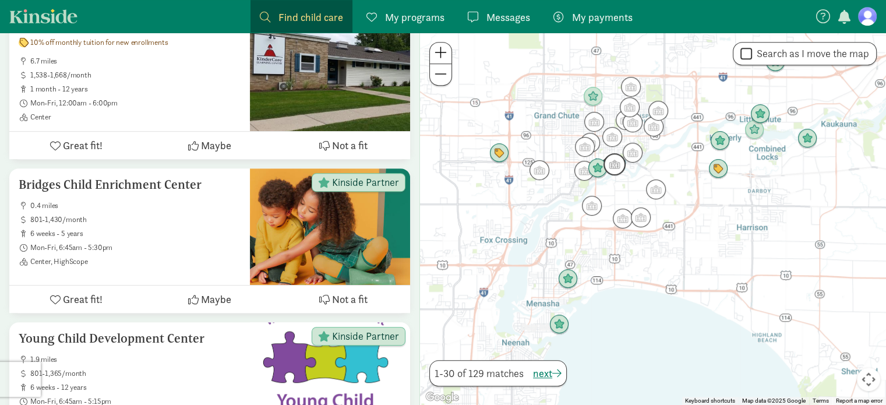
click at [612, 167] on img "Click to see details" at bounding box center [615, 164] width 22 height 22
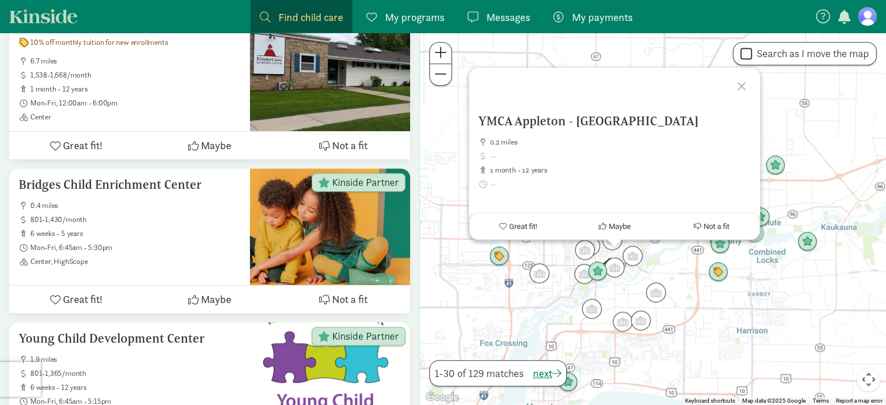
click at [743, 87] on div at bounding box center [744, 85] width 34 height 34
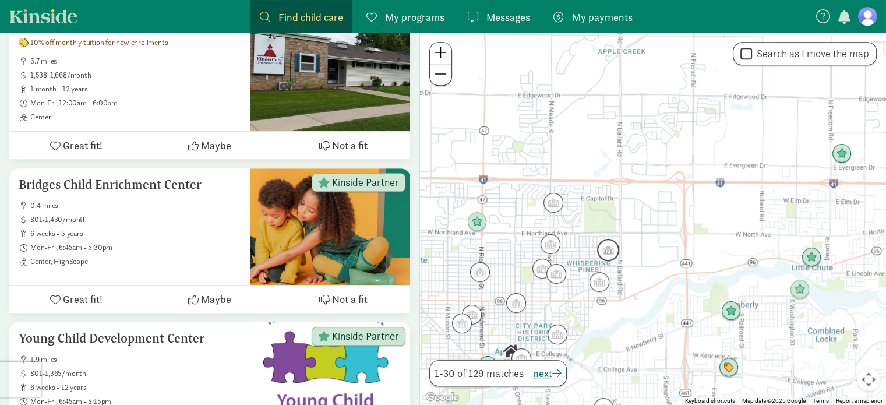
click at [608, 252] on img "Click to see details" at bounding box center [608, 250] width 22 height 22
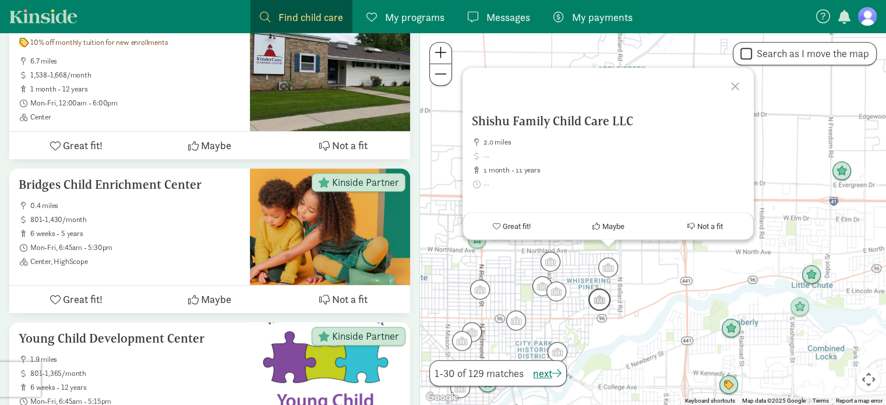
click at [602, 289] on img "Click to see details" at bounding box center [599, 299] width 22 height 22
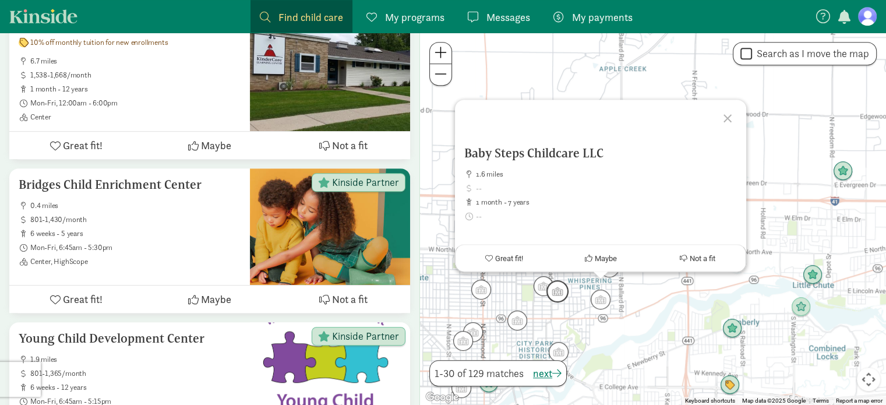
click at [557, 287] on img "Click to see details" at bounding box center [558, 291] width 22 height 22
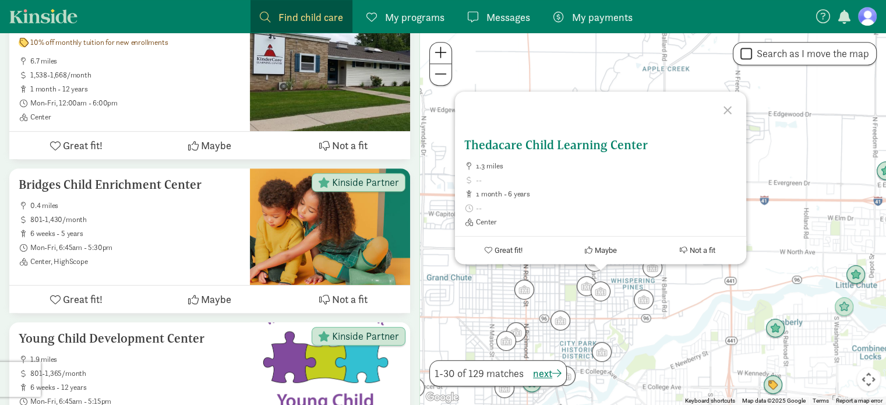
click at [573, 154] on div "Thedacare Child Learning Center 1.3 miles 1 month - 6 years Center" at bounding box center [600, 182] width 273 height 89
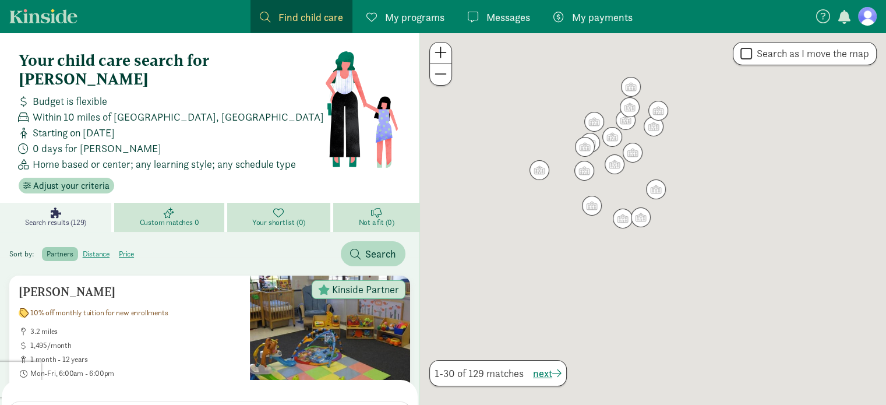
scroll to position [597, 0]
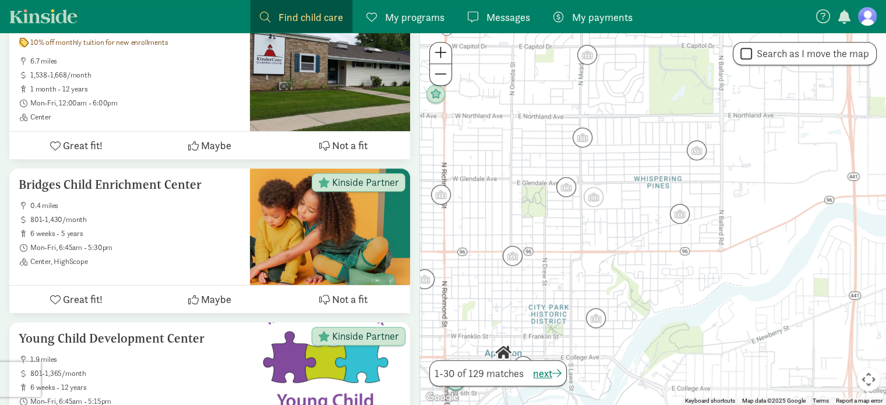
drag, startPoint x: 571, startPoint y: 135, endPoint x: 636, endPoint y: 227, distance: 113.0
click at [636, 227] on div at bounding box center [653, 219] width 466 height 372
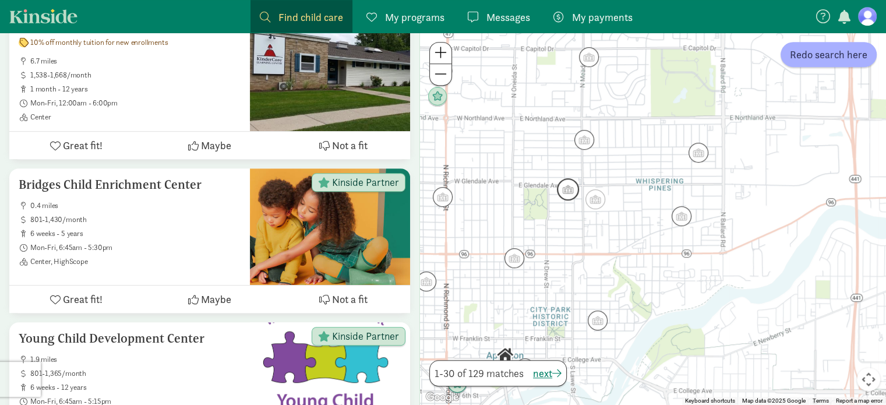
click at [562, 186] on img "Click to see details" at bounding box center [568, 189] width 22 height 22
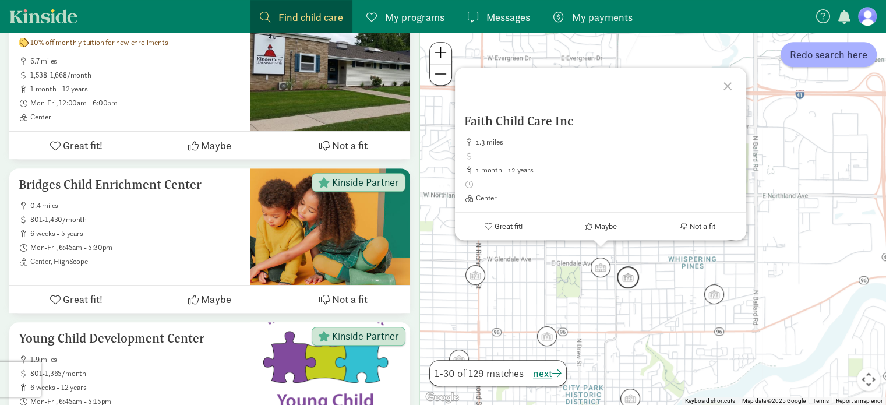
click at [631, 284] on img "Click to see details" at bounding box center [628, 277] width 22 height 22
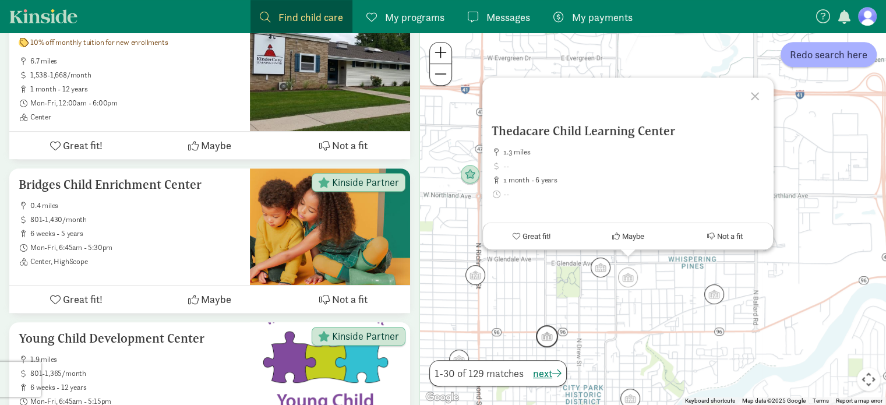
click at [550, 340] on img "Click to see details" at bounding box center [547, 336] width 22 height 22
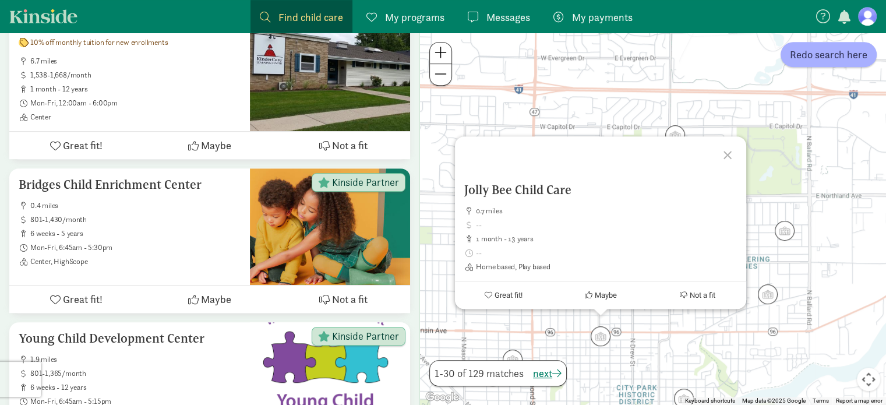
click at [616, 115] on div "Jolly Bee Child Care 0.7 miles 1 month - 13 years Home based, Play based Great …" at bounding box center [653, 219] width 466 height 372
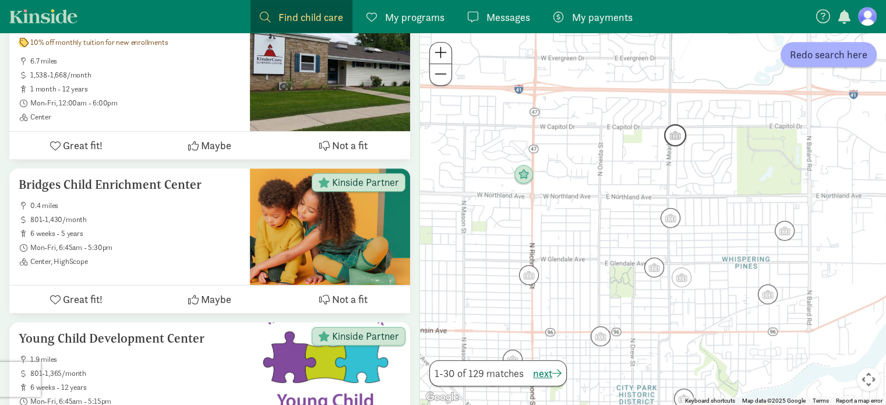
click at [674, 138] on img "Click to see details" at bounding box center [675, 135] width 22 height 22
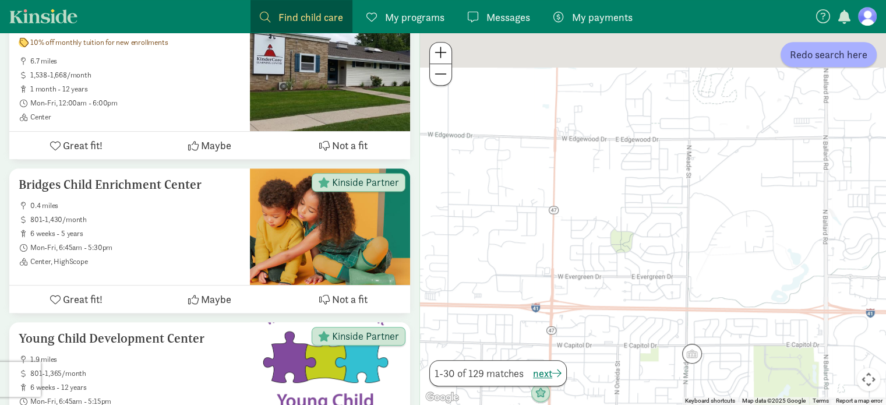
drag, startPoint x: 519, startPoint y: 132, endPoint x: 548, endPoint y: 256, distance: 127.5
click at [548, 256] on div at bounding box center [653, 219] width 466 height 372
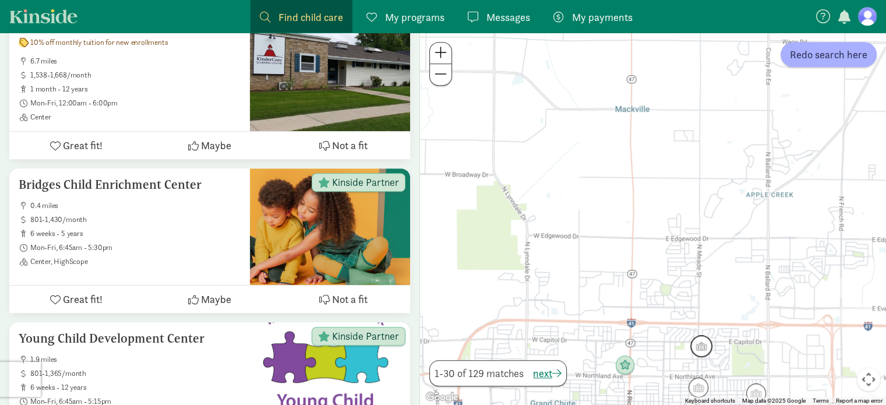
click at [697, 350] on img "Click to see details" at bounding box center [701, 346] width 22 height 22
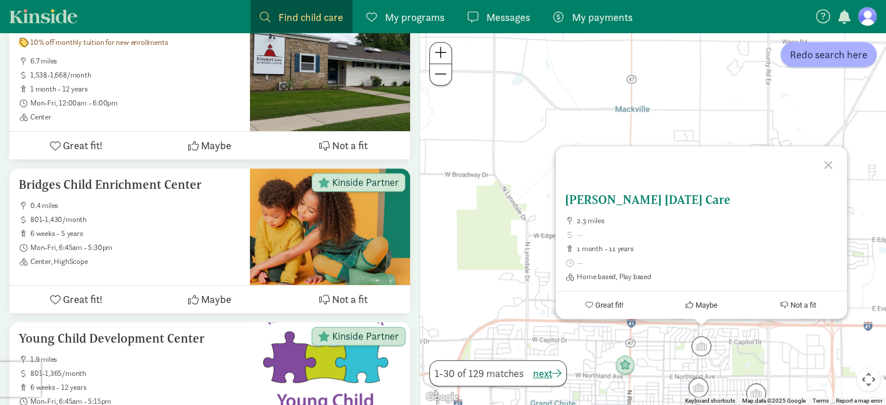
click at [627, 199] on h5 "[PERSON_NAME] [DATE] Care" at bounding box center [701, 200] width 273 height 14
